Goal: Task Accomplishment & Management: Complete application form

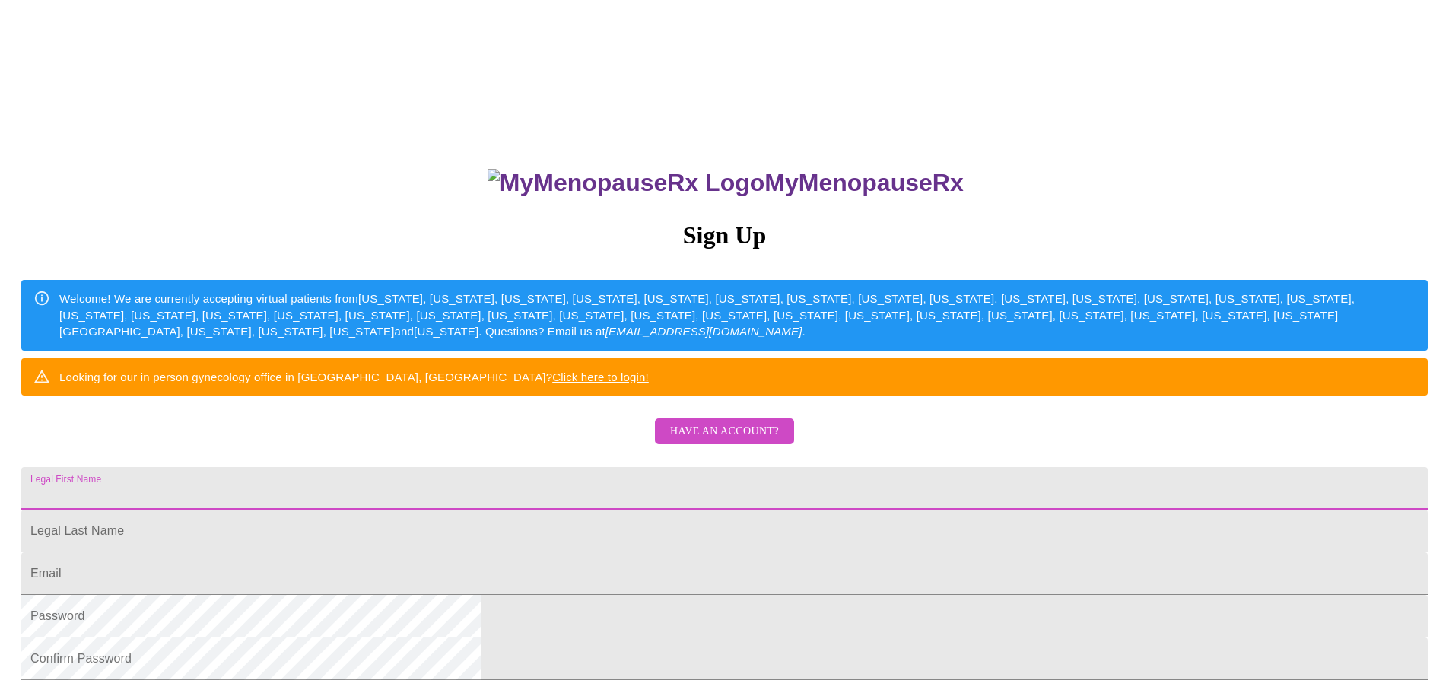
click at [585, 509] on input "Legal First Name" at bounding box center [724, 488] width 1406 height 43
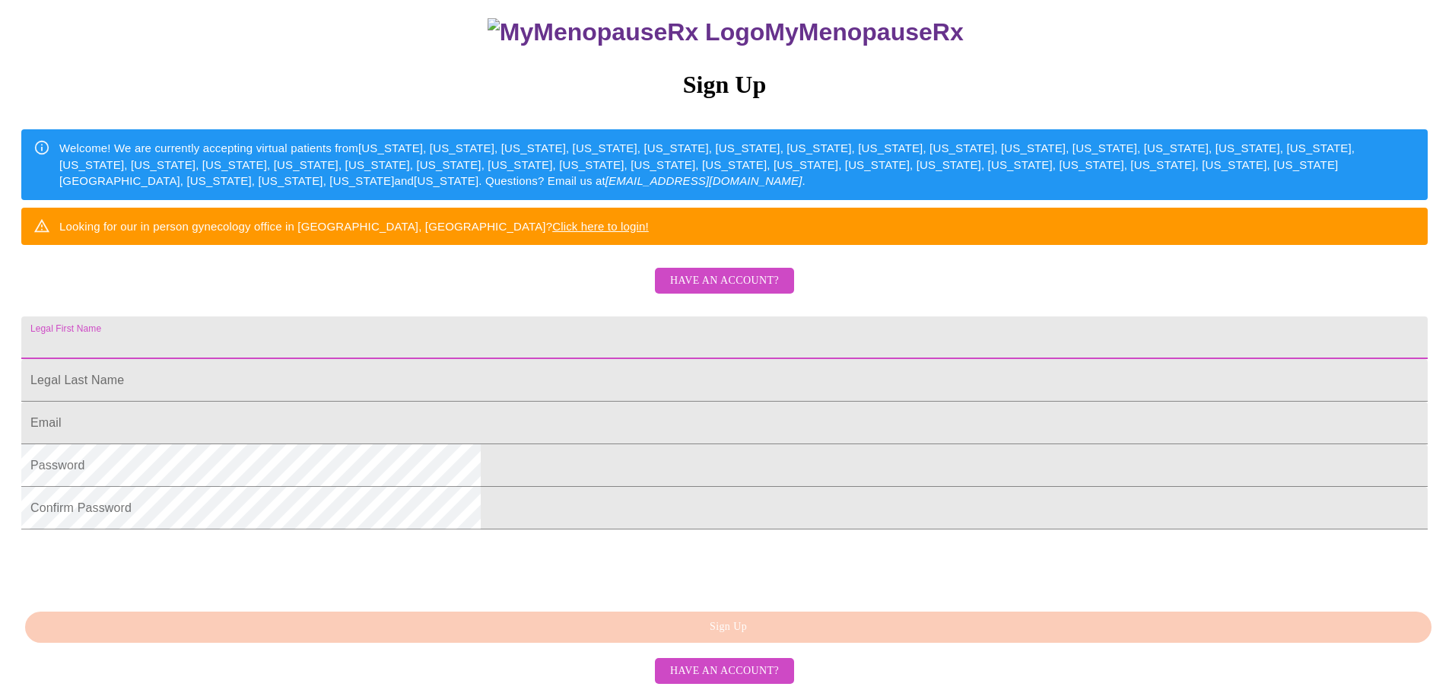
scroll to position [284, 0]
